Goal: Navigation & Orientation: Find specific page/section

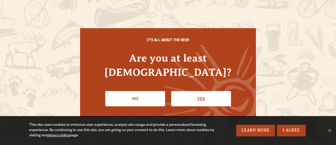
click at [184, 96] on link "Yes" at bounding box center [201, 98] width 60 height 15
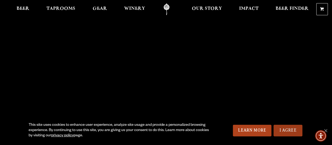
click at [294, 128] on link "I Agree" at bounding box center [288, 130] width 29 height 12
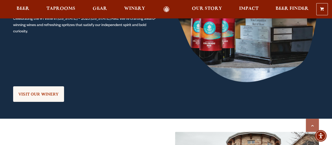
scroll to position [498, 0]
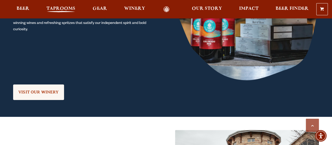
click at [50, 10] on span "Taprooms" at bounding box center [60, 9] width 29 height 4
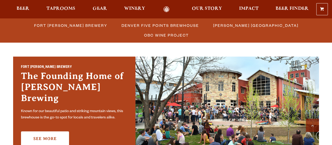
scroll to position [176, 0]
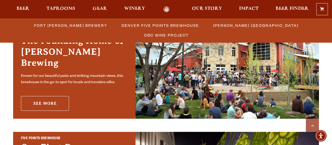
click at [53, 97] on link "See More" at bounding box center [45, 103] width 48 height 15
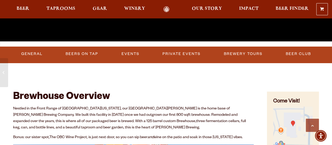
scroll to position [130, 0]
